Goal: Information Seeking & Learning: Learn about a topic

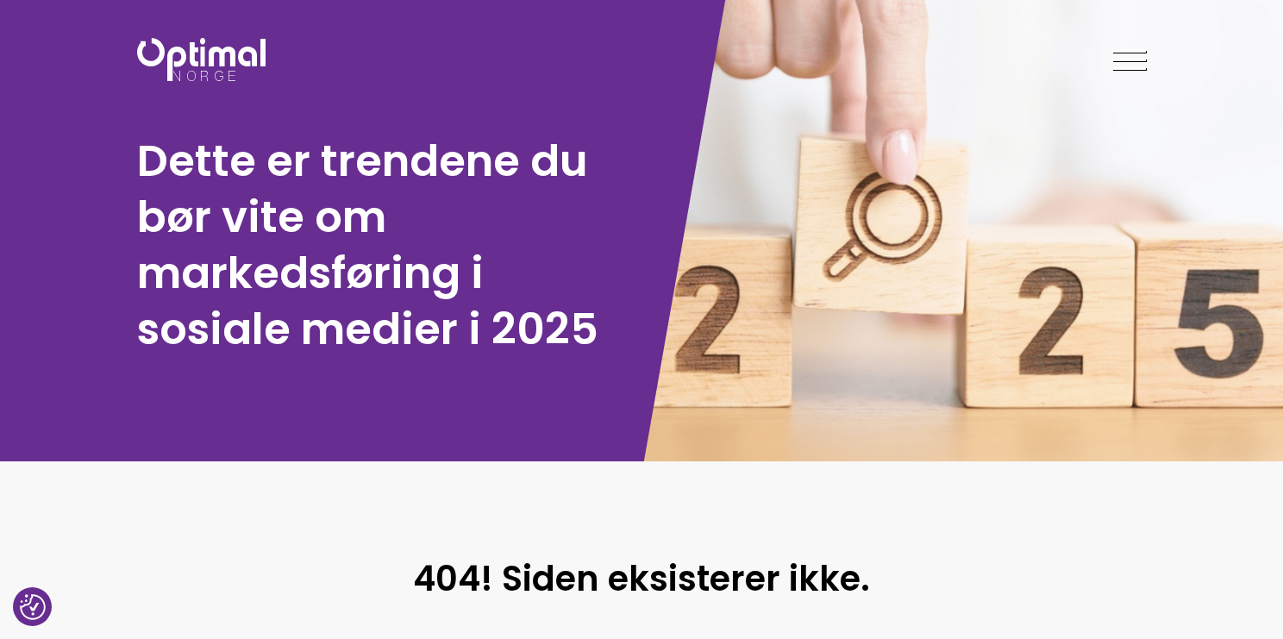
click at [245, 69] on img at bounding box center [201, 59] width 129 height 43
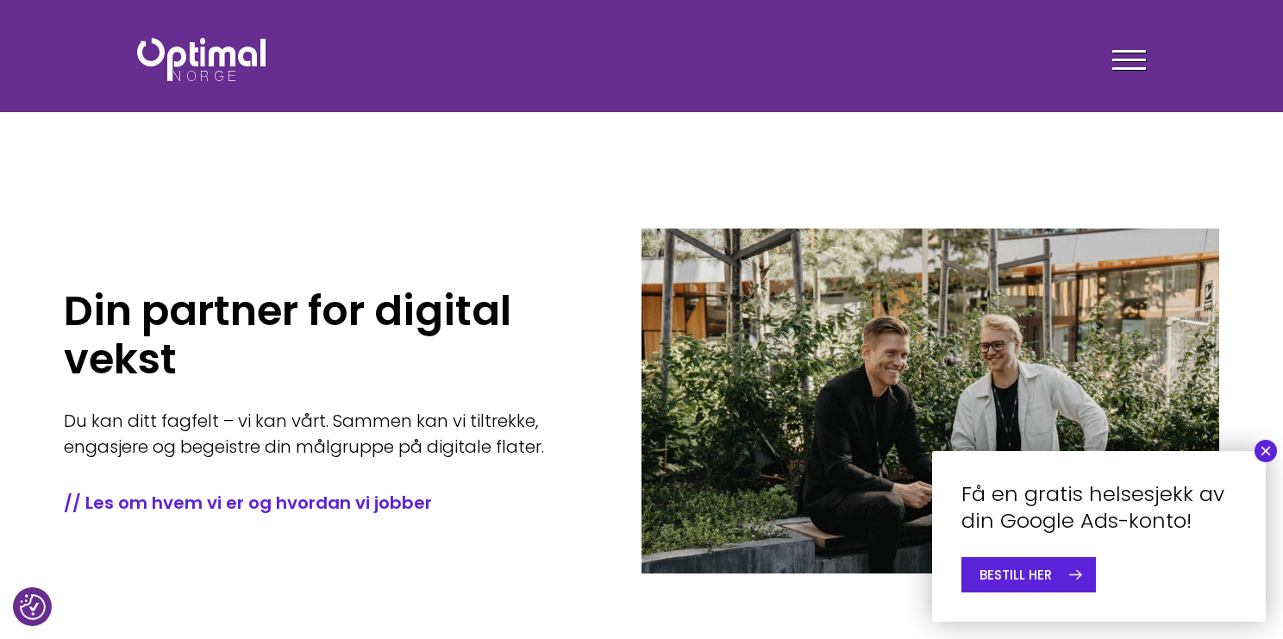
click at [227, 36] on div "Tjenester Menneskene Om oss Kontakt oss Kundecaser Artikler Ledige stillinger F…" at bounding box center [641, 59] width 1035 height 50
click at [224, 56] on img at bounding box center [201, 59] width 129 height 43
click at [1268, 455] on button "×" at bounding box center [1266, 451] width 22 height 22
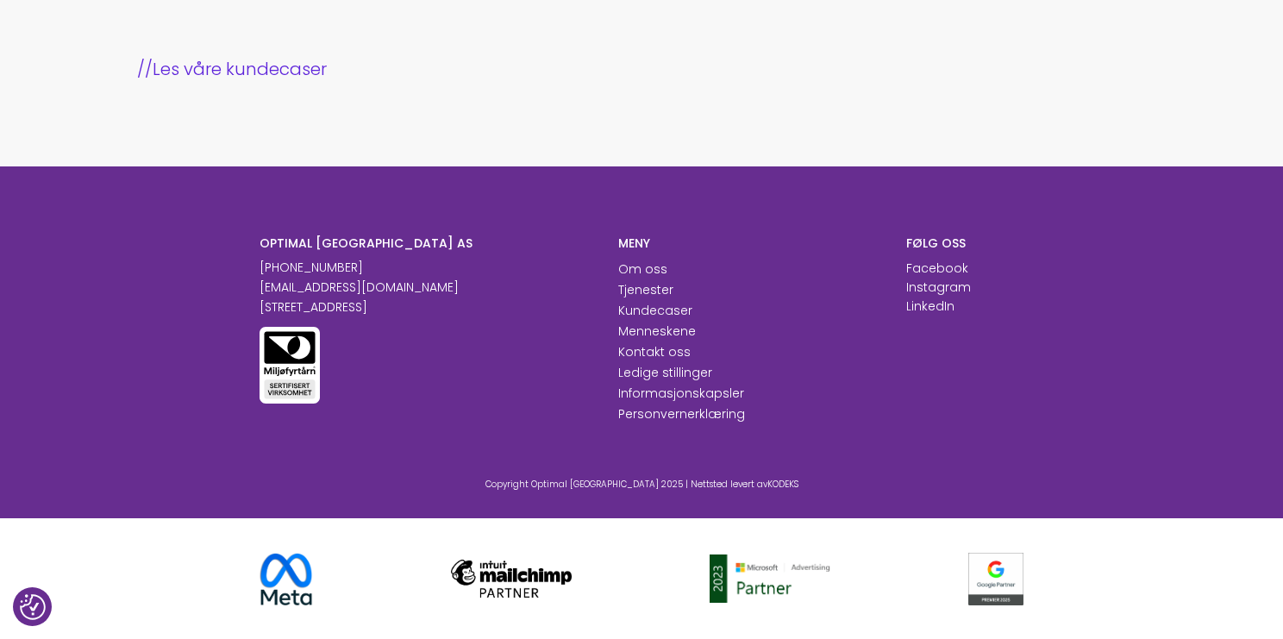
scroll to position [1887, 0]
click at [655, 329] on link "Menneskene" at bounding box center [657, 331] width 78 height 17
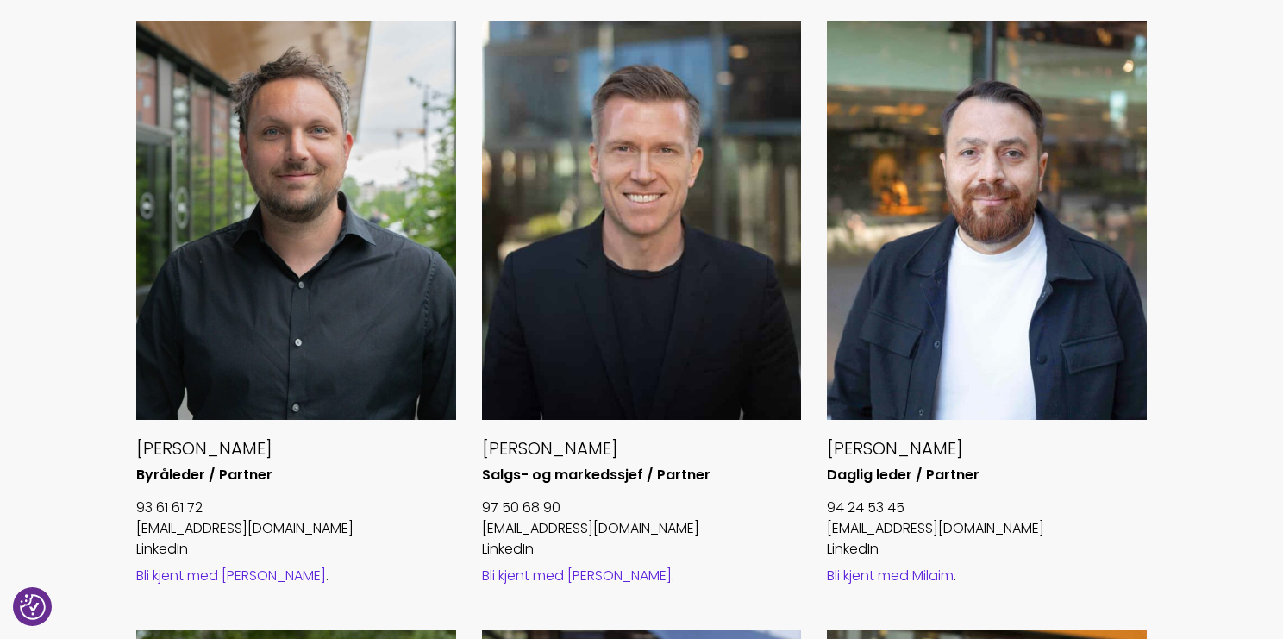
scroll to position [719, 0]
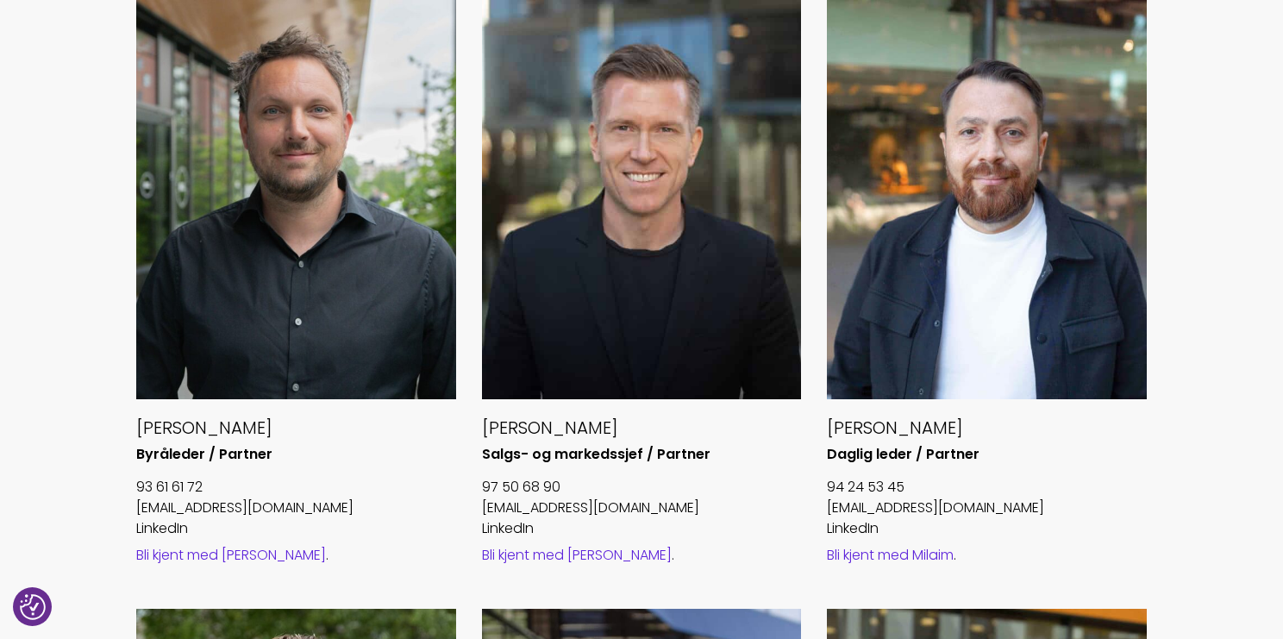
click at [182, 552] on link "Bli kjent med Håvard" at bounding box center [231, 555] width 190 height 20
click at [548, 561] on link "Bli kjent med Øyvind" at bounding box center [577, 555] width 190 height 20
click at [860, 560] on link "Bli kjent med Milaim" at bounding box center [890, 555] width 127 height 20
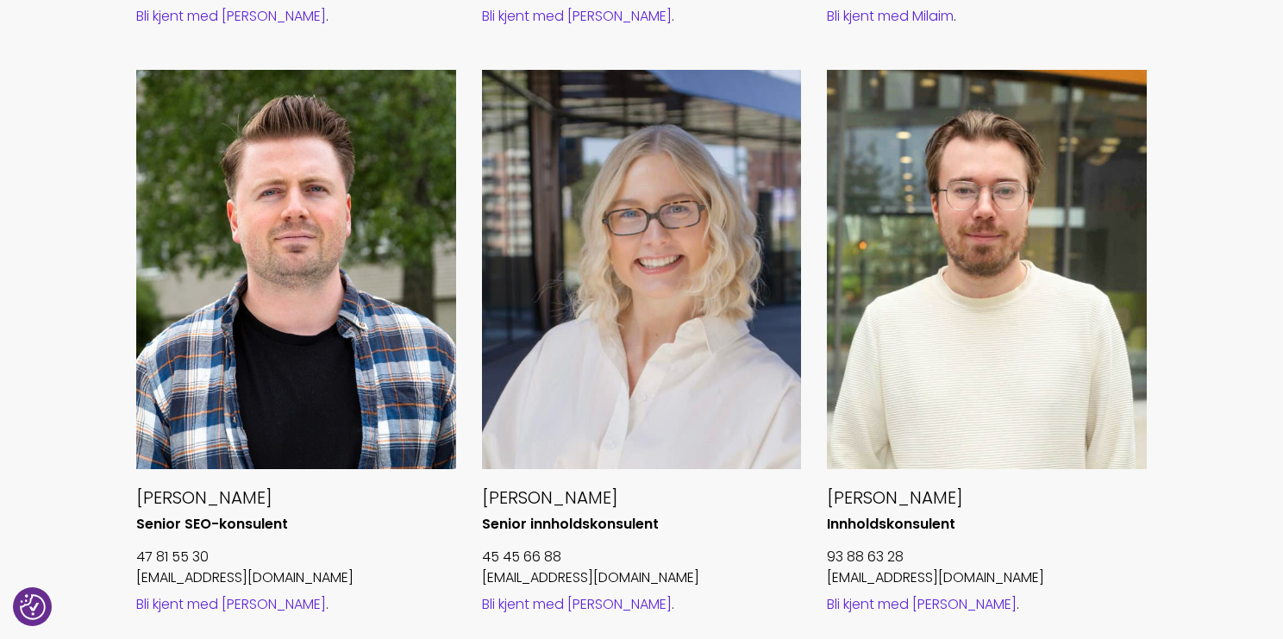
scroll to position [1271, 0]
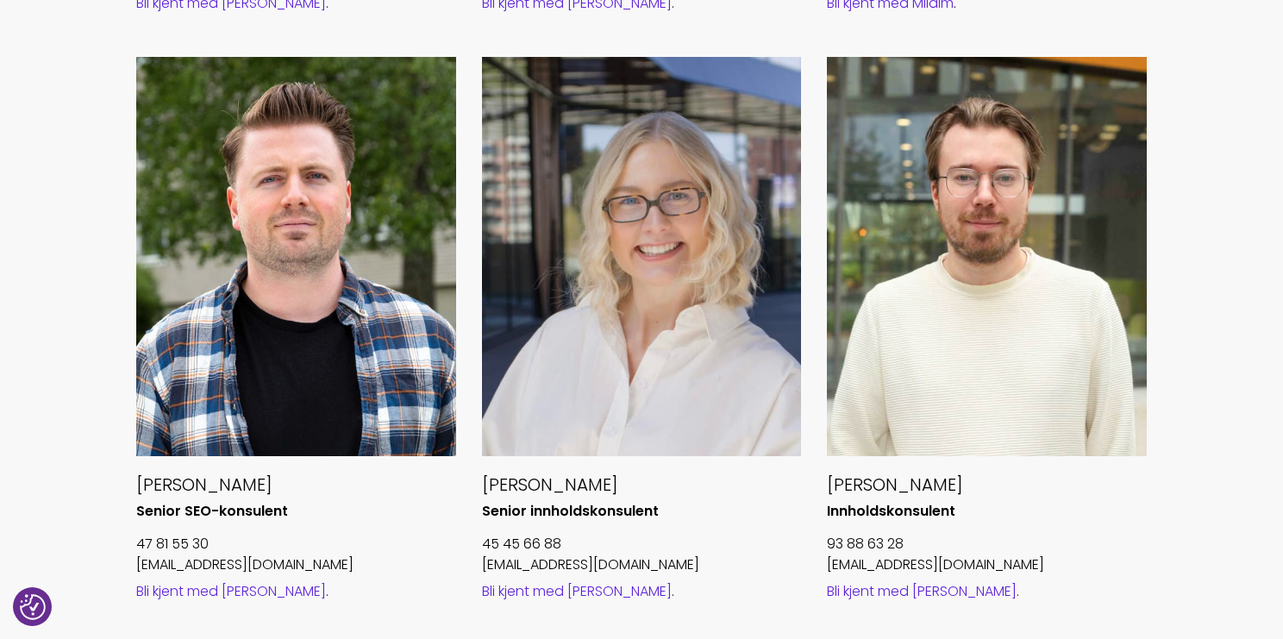
click at [200, 592] on link "Bli kjent med Øivind" at bounding box center [231, 591] width 190 height 20
click at [525, 597] on link "Bli kjent med Maria" at bounding box center [577, 591] width 190 height 20
click at [854, 589] on link "Bli kjent med Nicolai" at bounding box center [922, 591] width 190 height 20
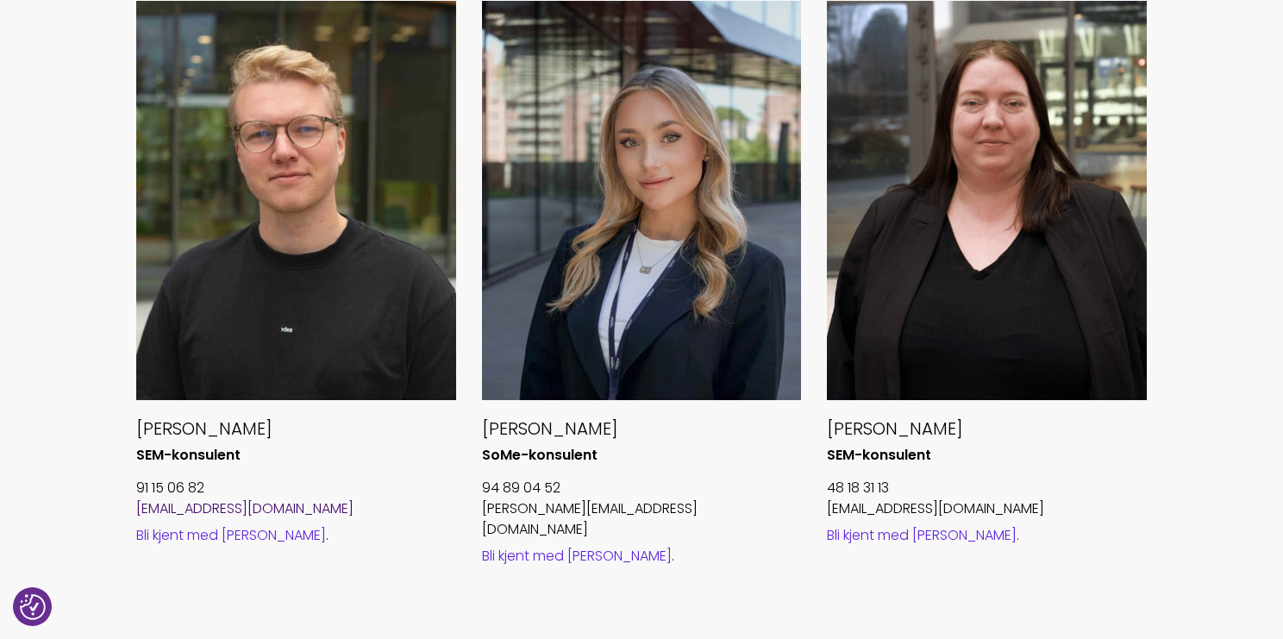
scroll to position [1929, 0]
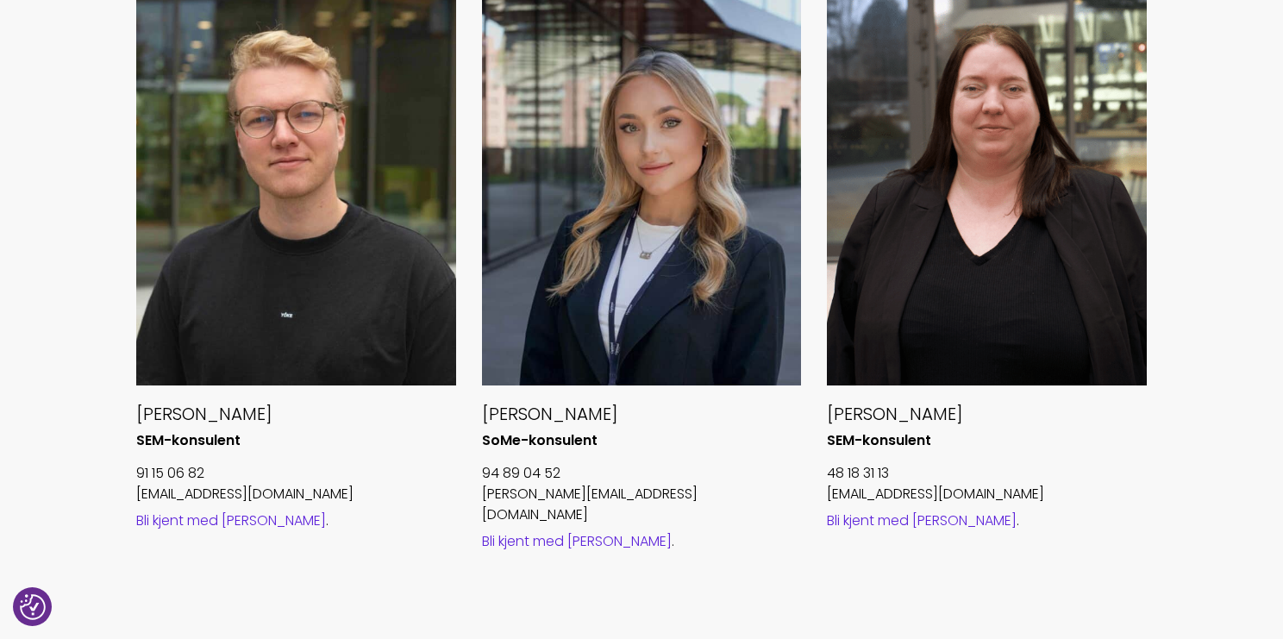
click at [216, 522] on link "Bli kjent med Sindre" at bounding box center [231, 521] width 190 height 20
click at [530, 531] on link "Bli kjent med Emilie" at bounding box center [577, 541] width 190 height 20
click at [853, 524] on link "Bli kjent med Merethe" at bounding box center [922, 521] width 190 height 20
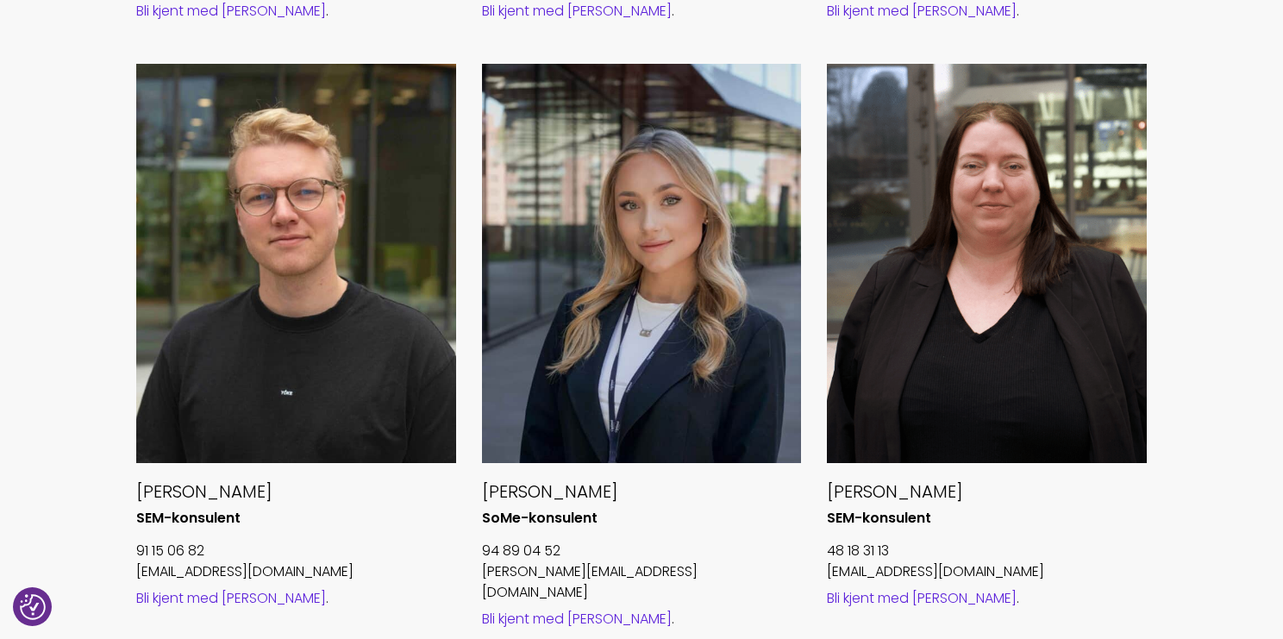
scroll to position [1850, 0]
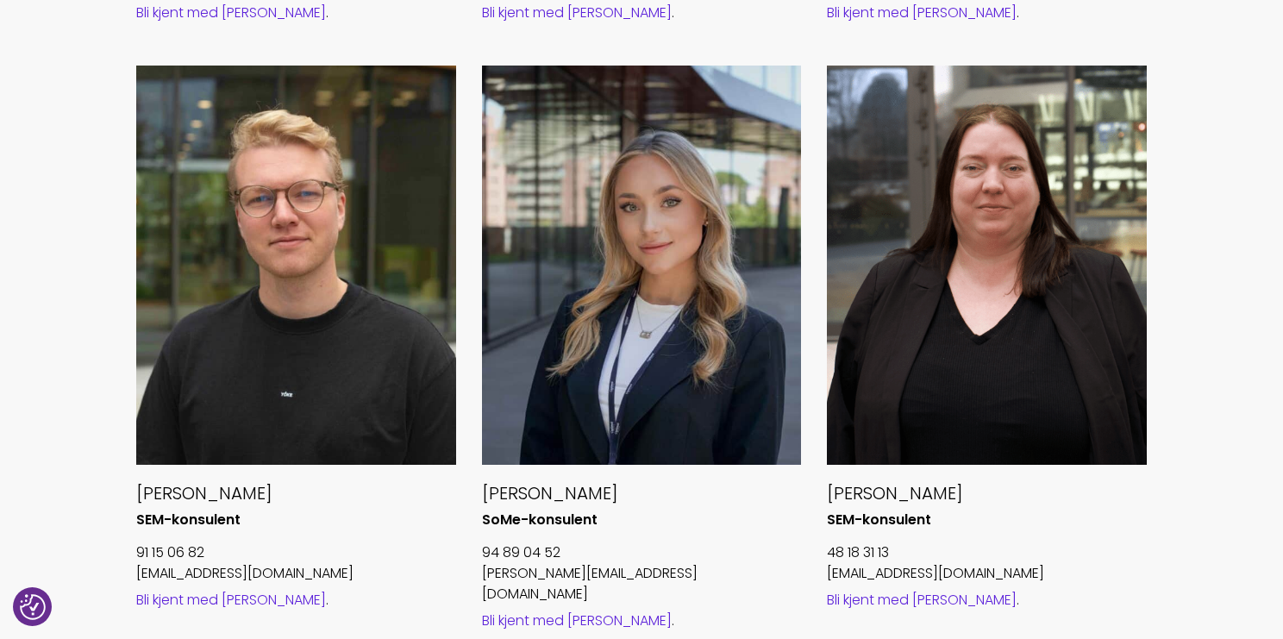
click at [184, 499] on h5 "Sindre Borg Schliekelmann" at bounding box center [296, 493] width 320 height 22
copy div "Sindre Borg Schliekelmann"
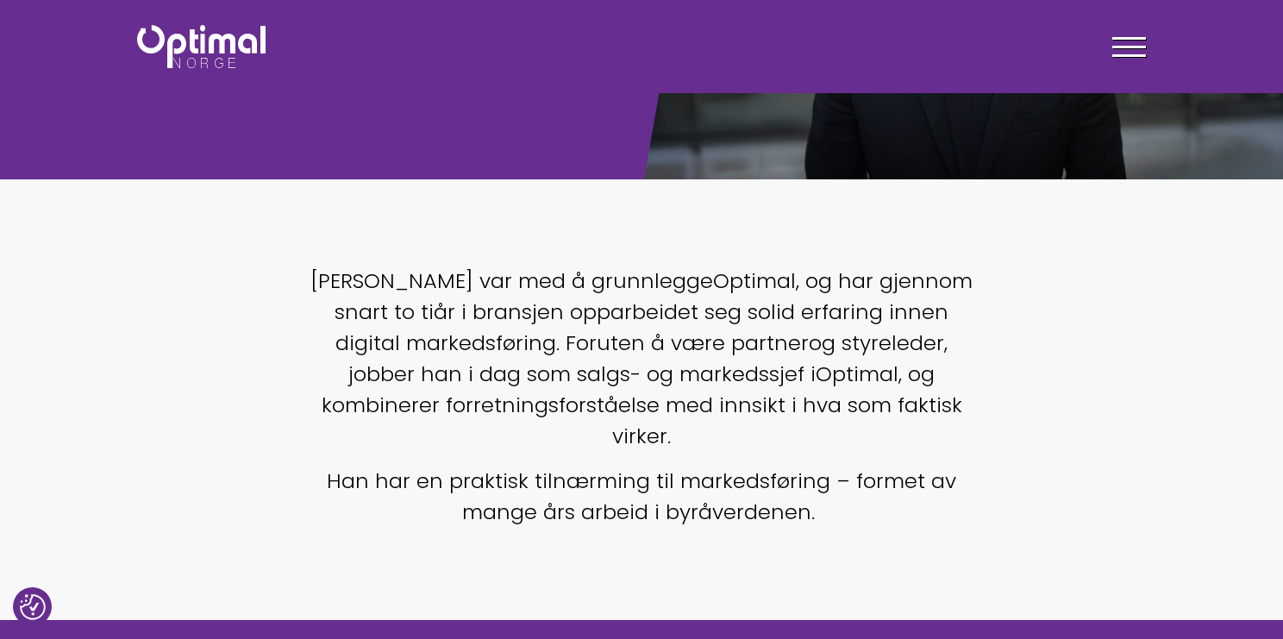
scroll to position [245, 0]
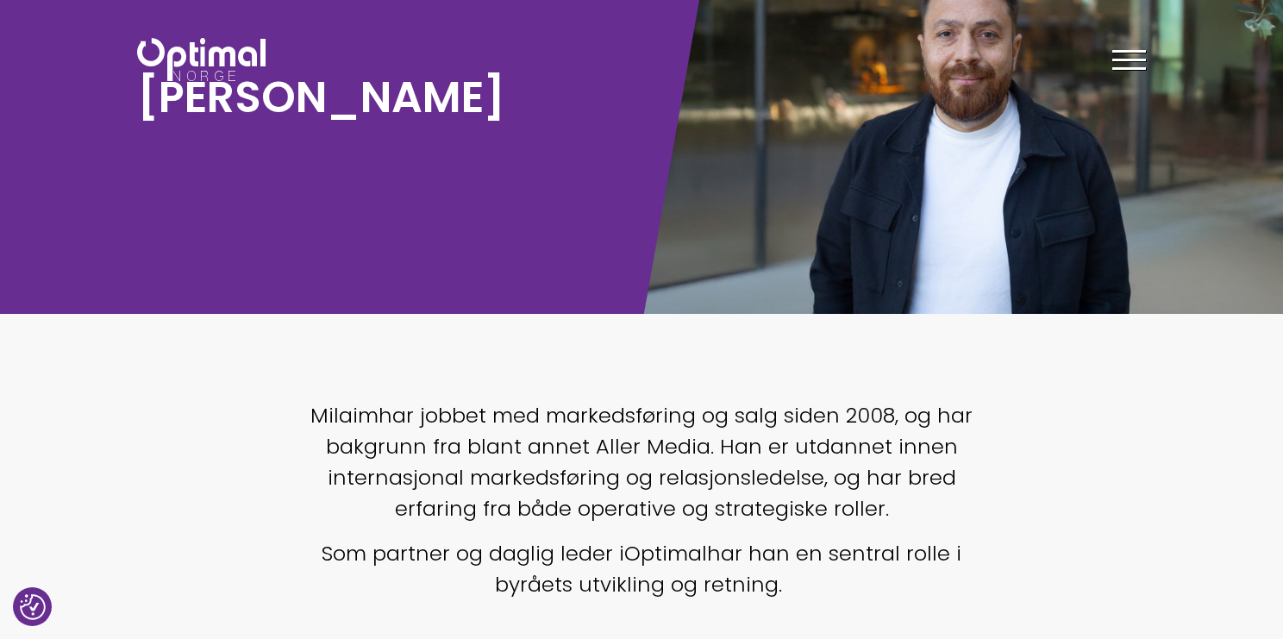
scroll to position [162, 0]
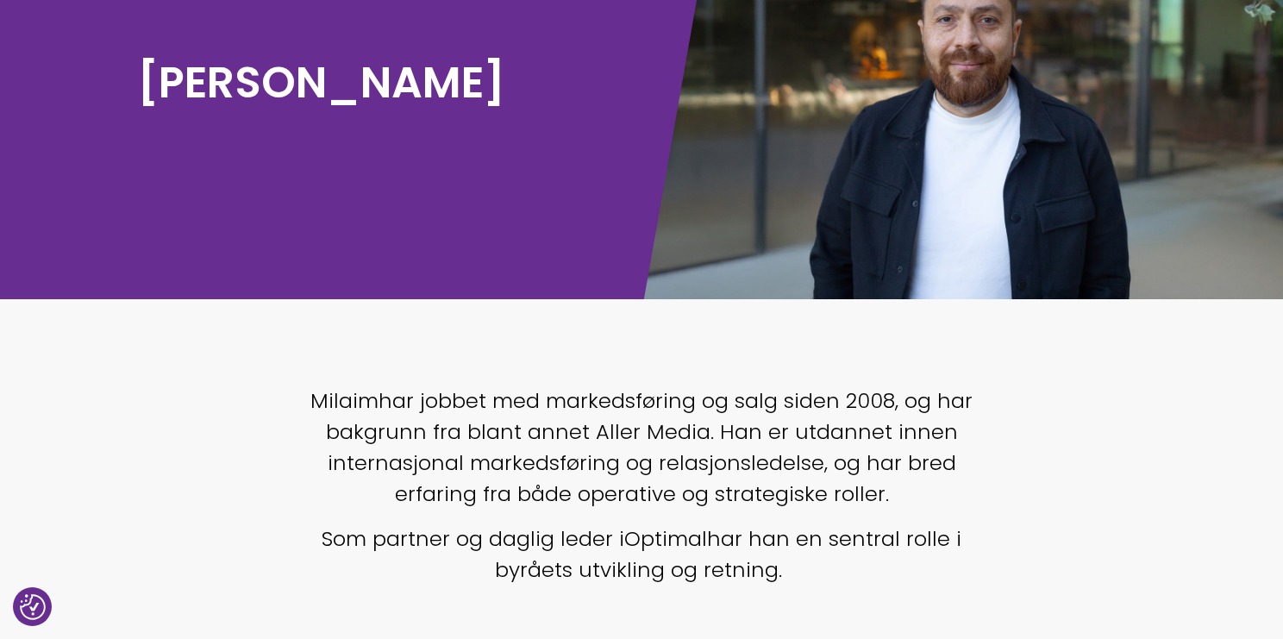
click at [468, 463] on span "har jobbet med markedsføring og salg siden 2008, og har bakgrunn fra blant anne…" at bounding box center [650, 447] width 648 height 122
click at [514, 464] on span "har jobbet med markedsføring og salg siden 2008, og har bakgrunn fra blant anne…" at bounding box center [650, 447] width 648 height 122
click at [670, 466] on span "har jobbet med markedsføring og salg siden 2008, og har bakgrunn fra blant anne…" at bounding box center [650, 447] width 648 height 122
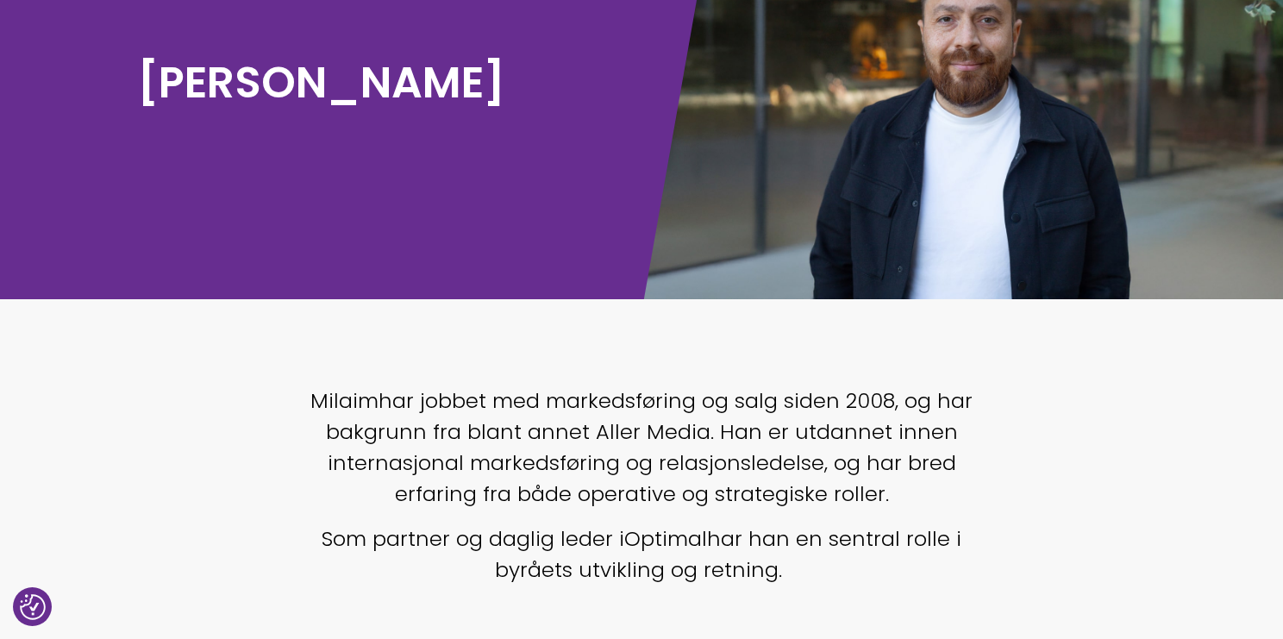
click at [670, 466] on span "har jobbet med markedsføring og salg siden 2008, og har bakgrunn fra blant anne…" at bounding box center [650, 447] width 648 height 122
click at [570, 418] on span "har jobbet med markedsføring og salg siden 2008, og har bakgrunn fra blant anne…" at bounding box center [650, 447] width 648 height 122
click at [444, 415] on span "har jobbet med markedsføring og salg siden 2008, og har bakgrunn fra blant anne…" at bounding box center [650, 447] width 648 height 122
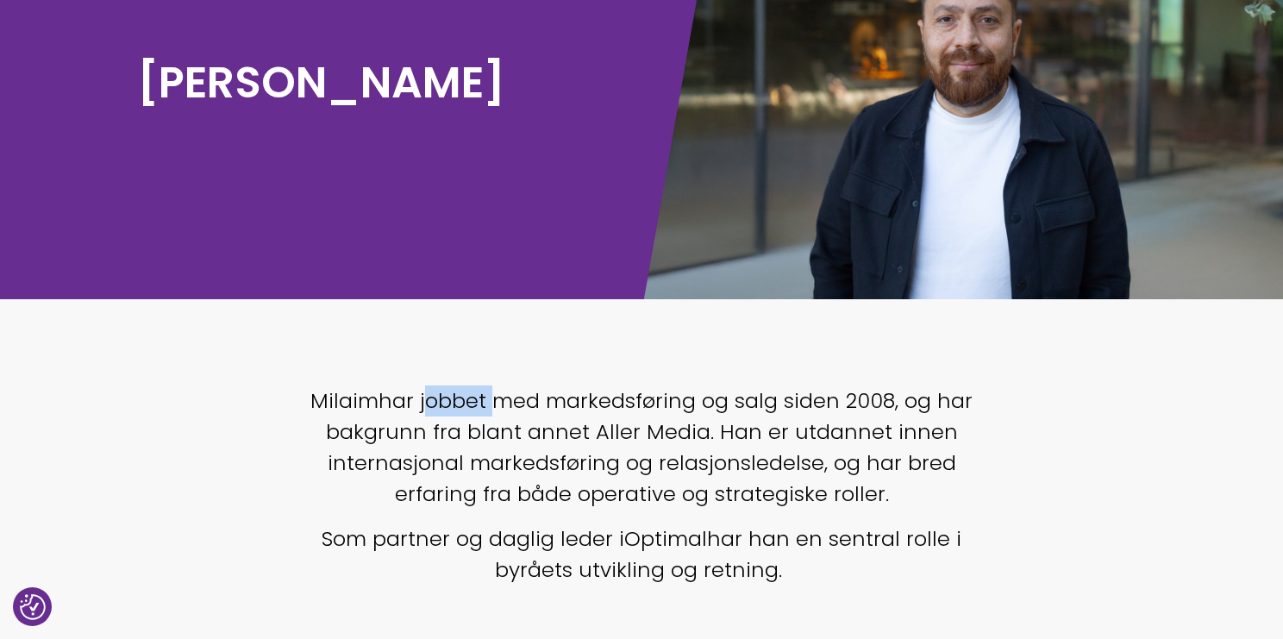
click at [591, 435] on span "har jobbet med markedsføring og salg siden 2008, og har bakgrunn fra blant anne…" at bounding box center [650, 447] width 648 height 122
click at [482, 441] on span "har jobbet med markedsføring og salg siden 2008, og har bakgrunn fra blant anne…" at bounding box center [650, 447] width 648 height 122
click at [631, 463] on span "har jobbet med markedsføring og salg siden 2008, og har bakgrunn fra blant anne…" at bounding box center [650, 447] width 648 height 122
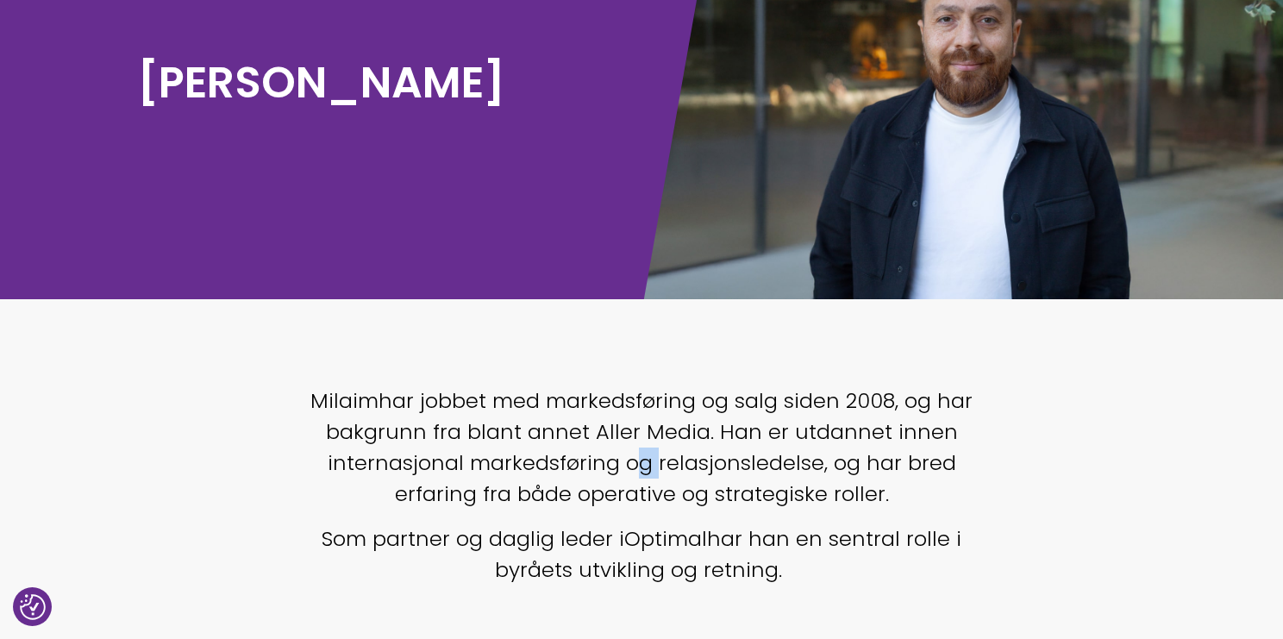
click at [549, 445] on span "har jobbet med markedsføring og salg siden 2008, og har bakgrunn fra blant anne…" at bounding box center [650, 447] width 648 height 122
click at [639, 445] on span "har jobbet med markedsføring og salg siden 2008, og har bakgrunn fra blant anne…" at bounding box center [650, 447] width 648 height 122
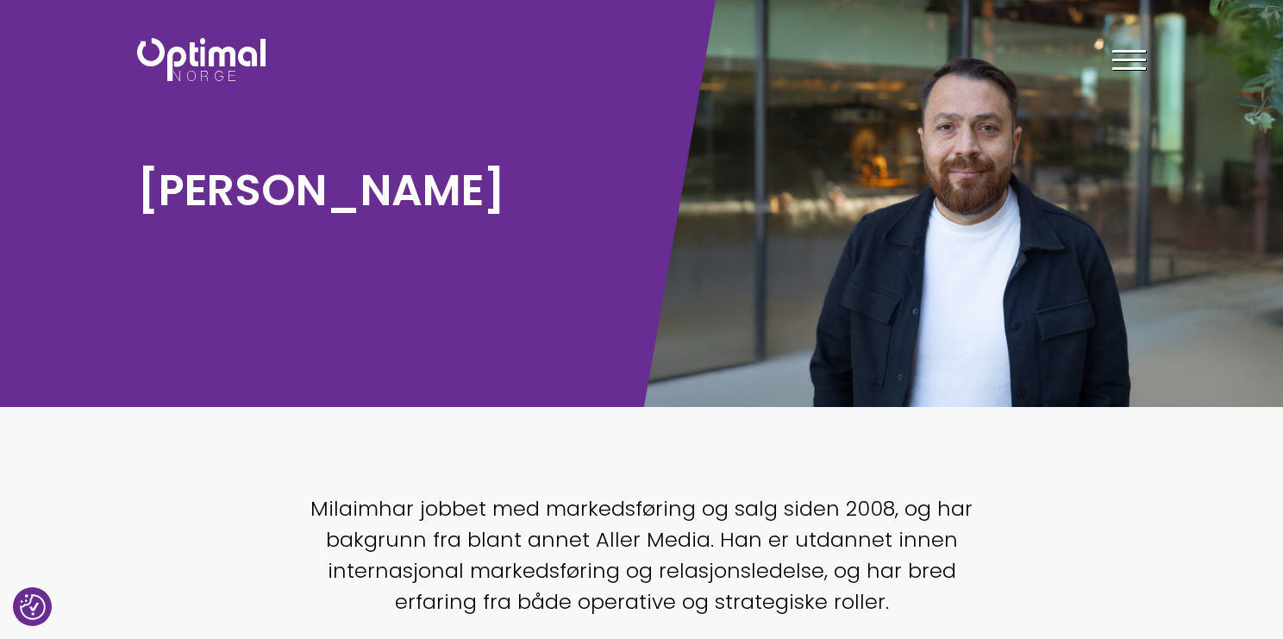
scroll to position [0, 0]
